Goal: Transaction & Acquisition: Purchase product/service

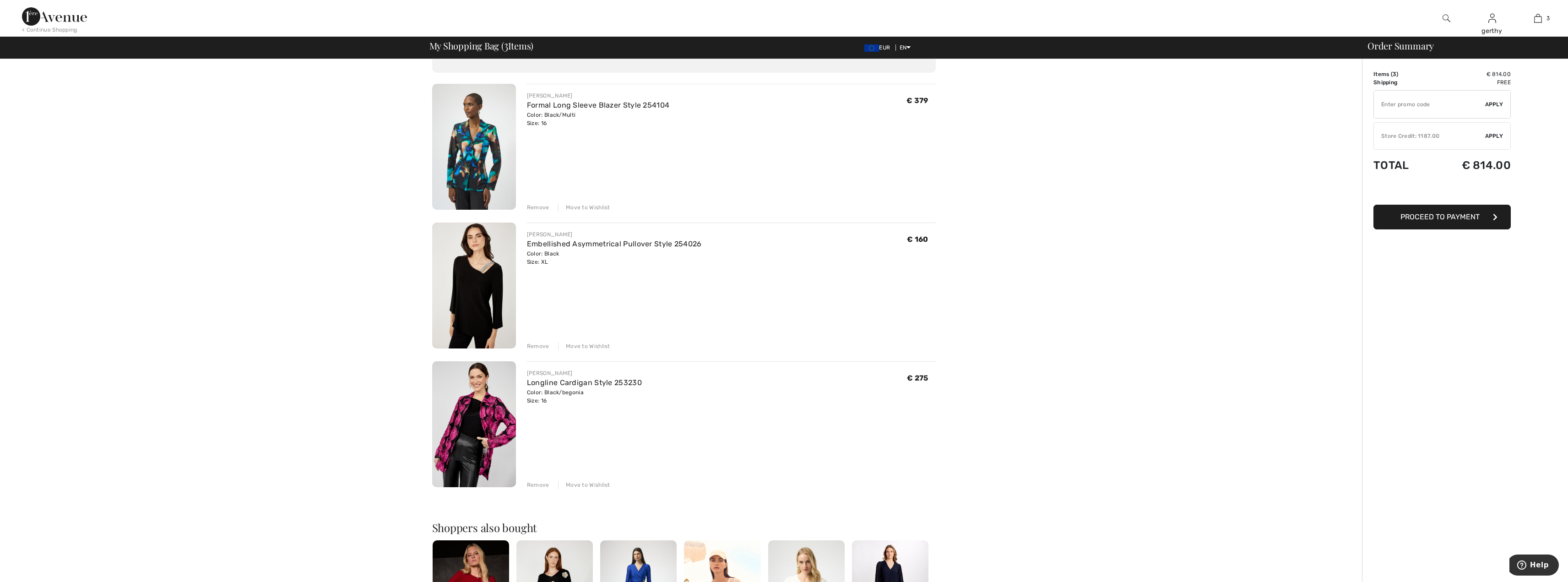
scroll to position [138, 0]
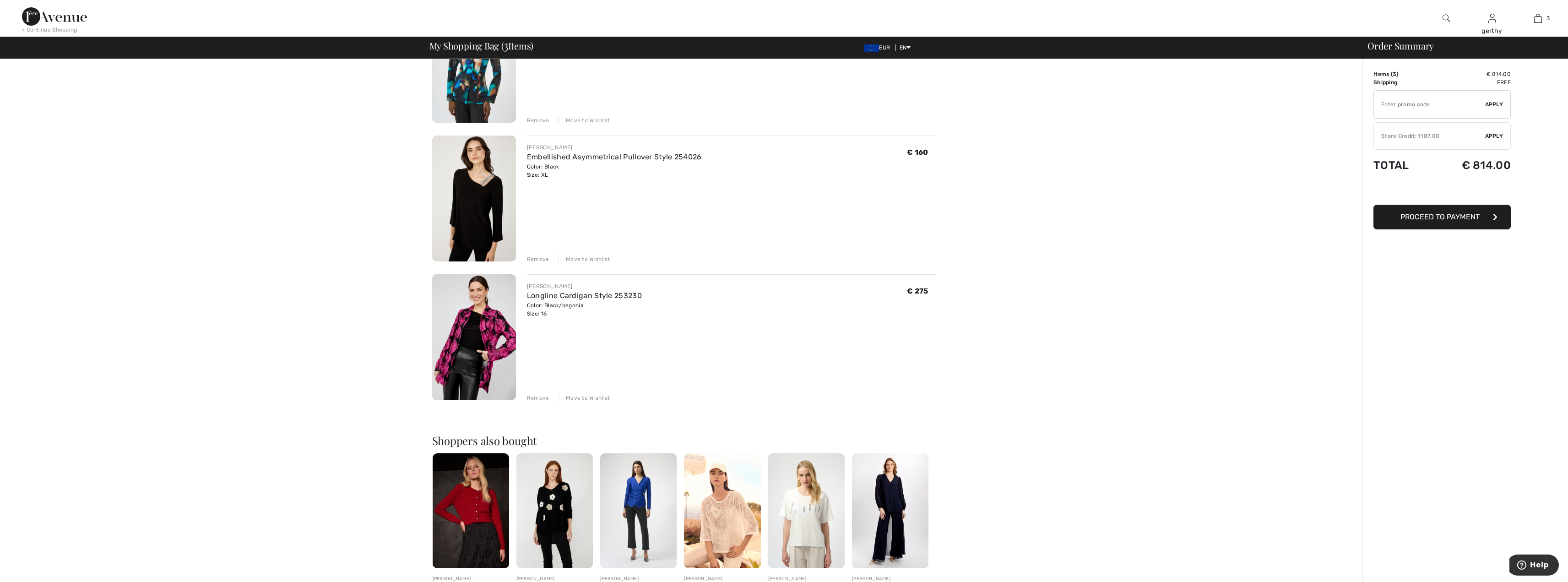
click at [487, 329] on img at bounding box center [474, 337] width 84 height 126
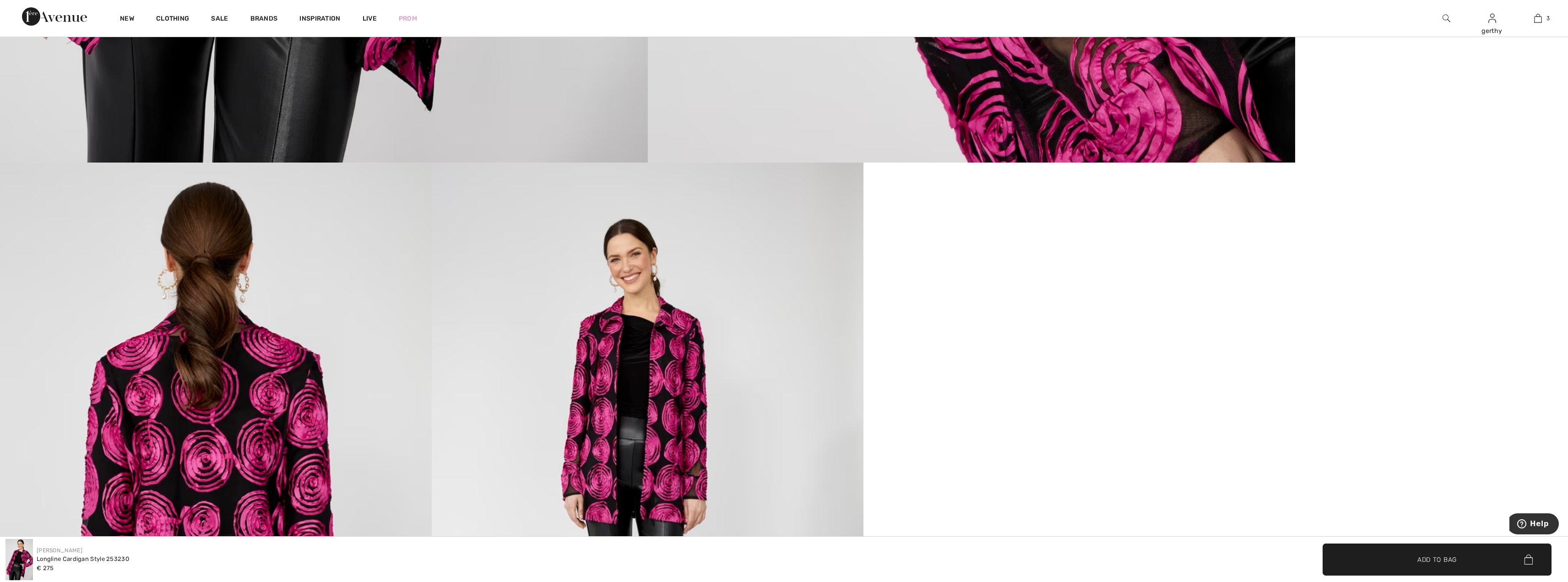
scroll to position [1099, 0]
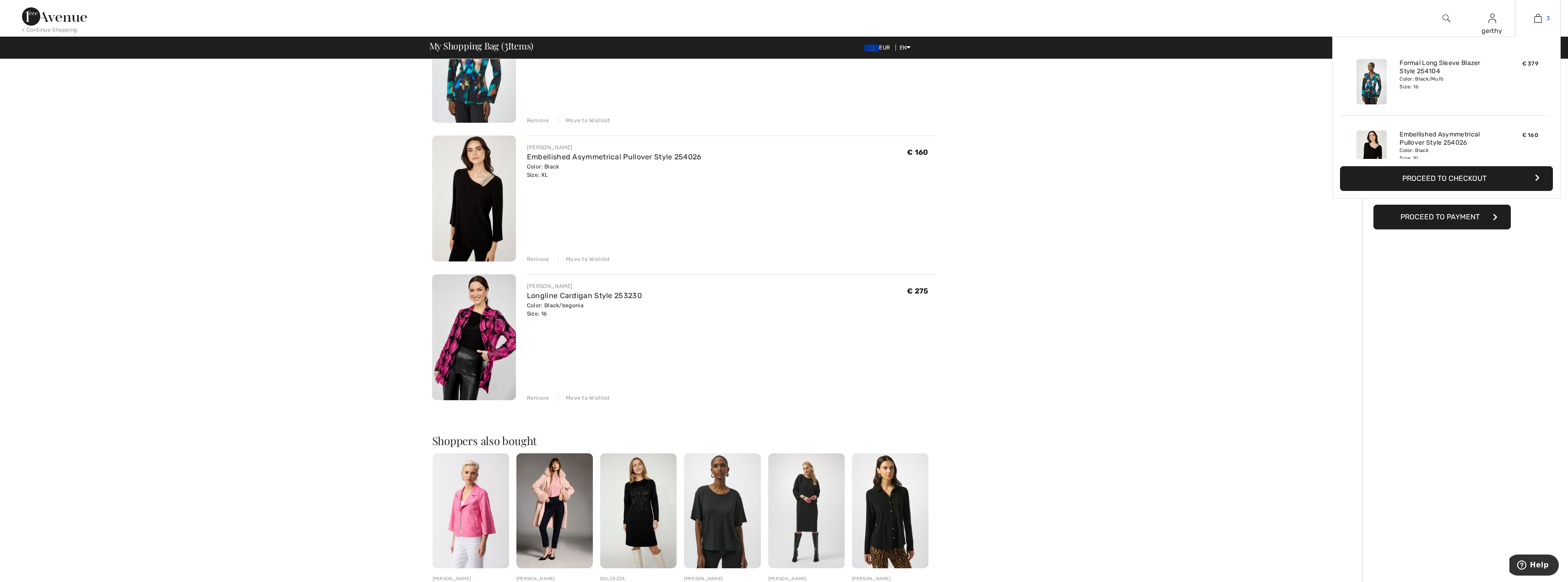
click at [1542, 20] on link "3" at bounding box center [1538, 18] width 45 height 11
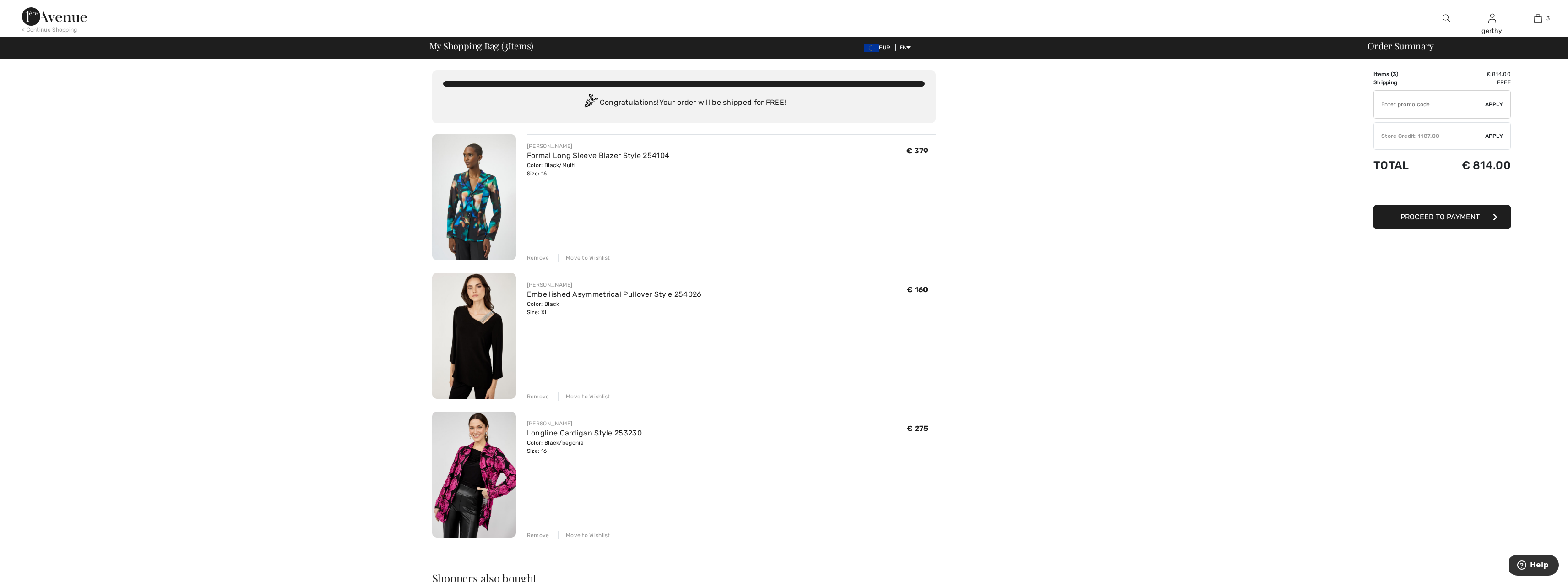
click at [542, 535] on div "Remove" at bounding box center [538, 535] width 23 height 9
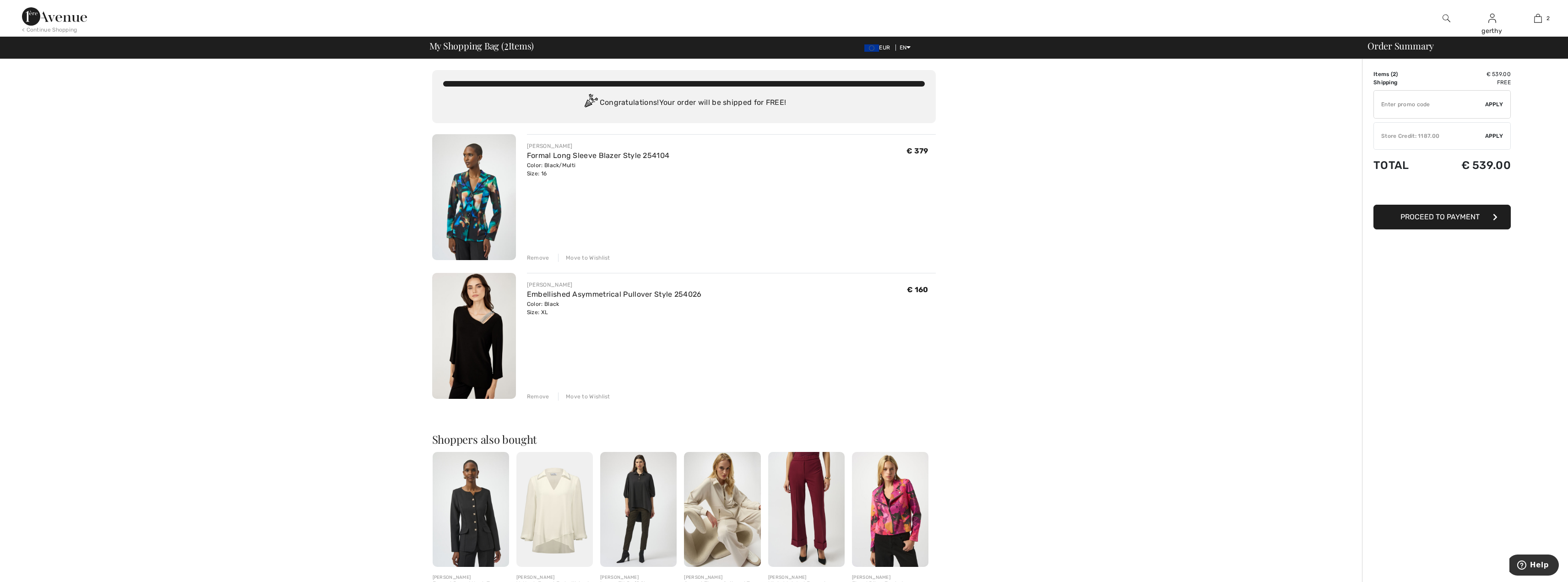
click at [481, 349] on img at bounding box center [474, 335] width 84 height 126
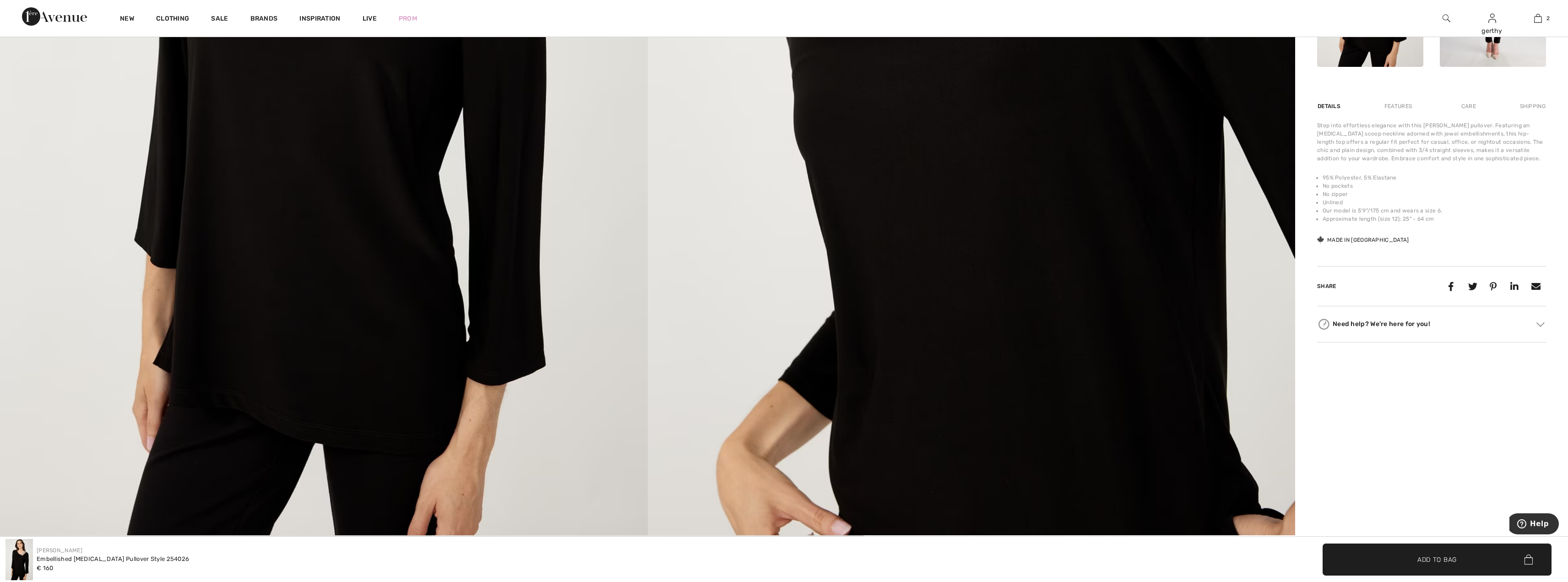
scroll to position [595, 0]
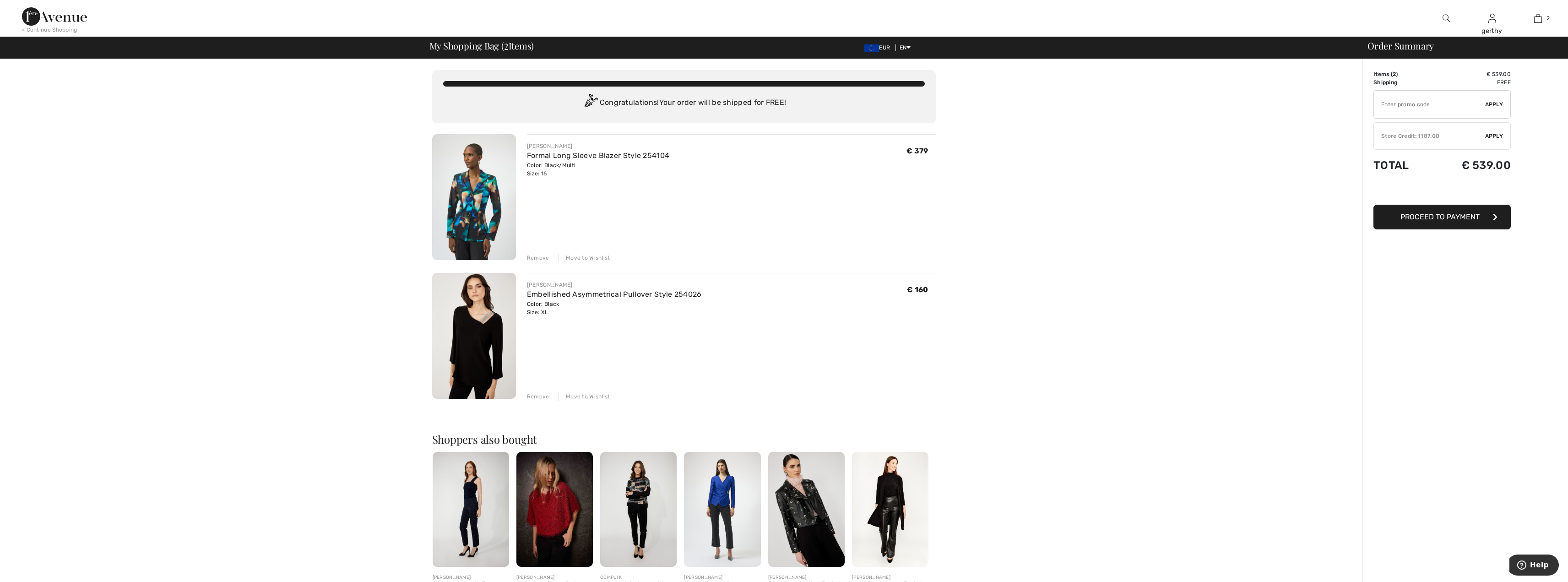
click at [1423, 136] on div "Store Credit: 1187.00" at bounding box center [1429, 136] width 111 height 9
click at [1446, 202] on span "Proceed to Summary" at bounding box center [1440, 201] width 82 height 9
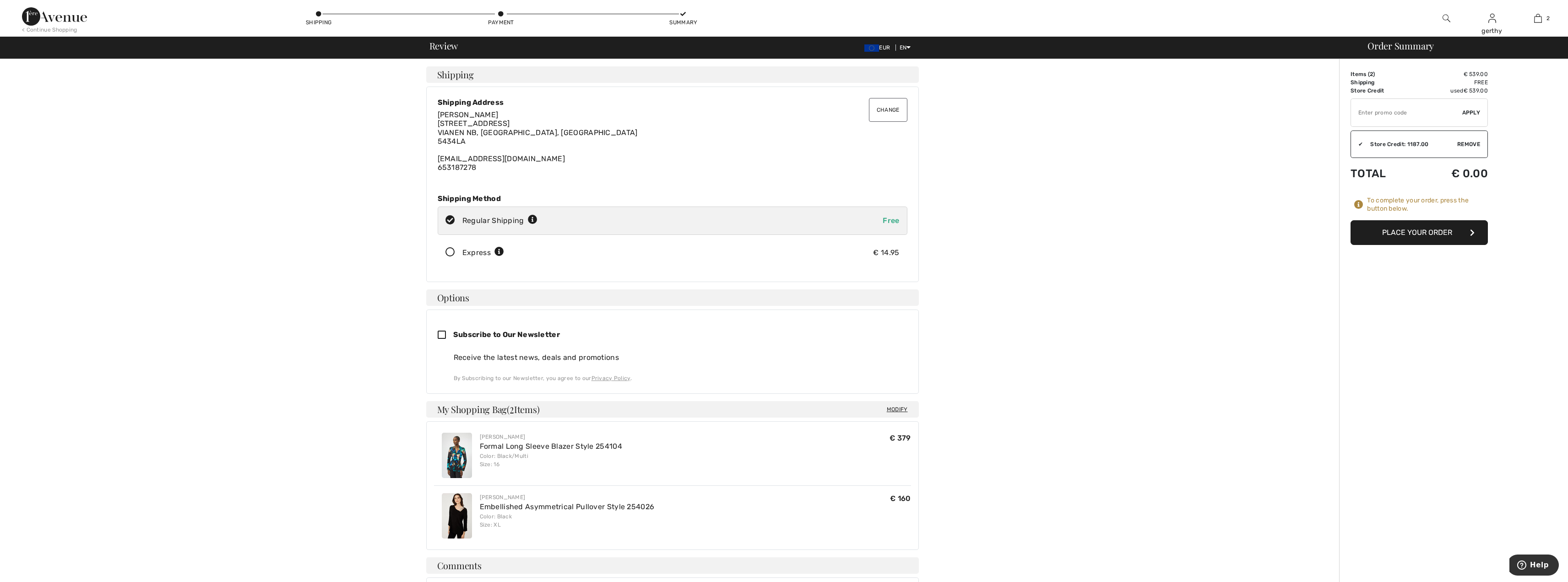
click at [1429, 233] on button "Place Your Order" at bounding box center [1419, 233] width 138 height 25
